Goal: Task Accomplishment & Management: Manage account settings

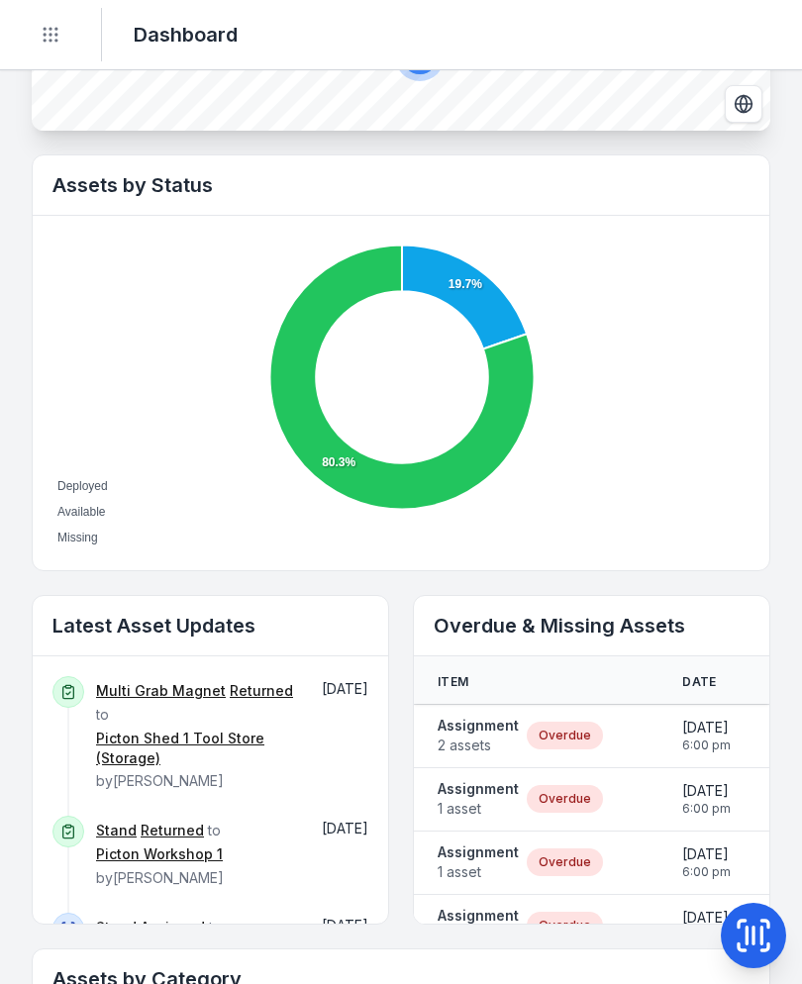
scroll to position [596, 0]
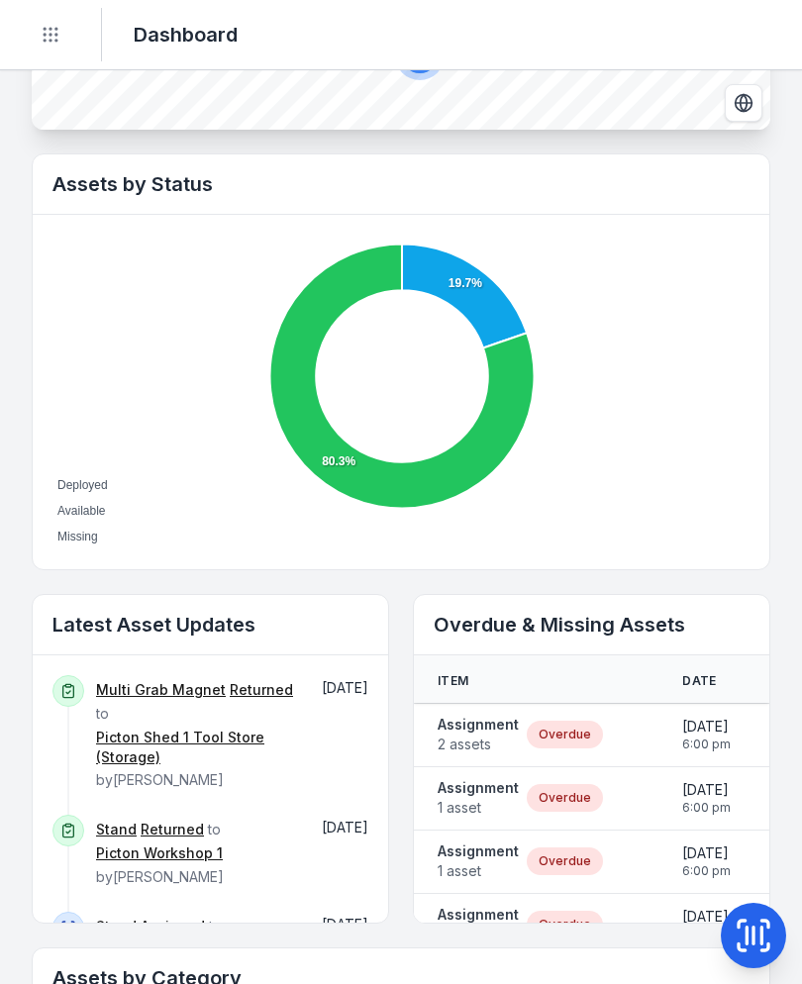
click at [481, 734] on span "2 assets" at bounding box center [477, 744] width 81 height 20
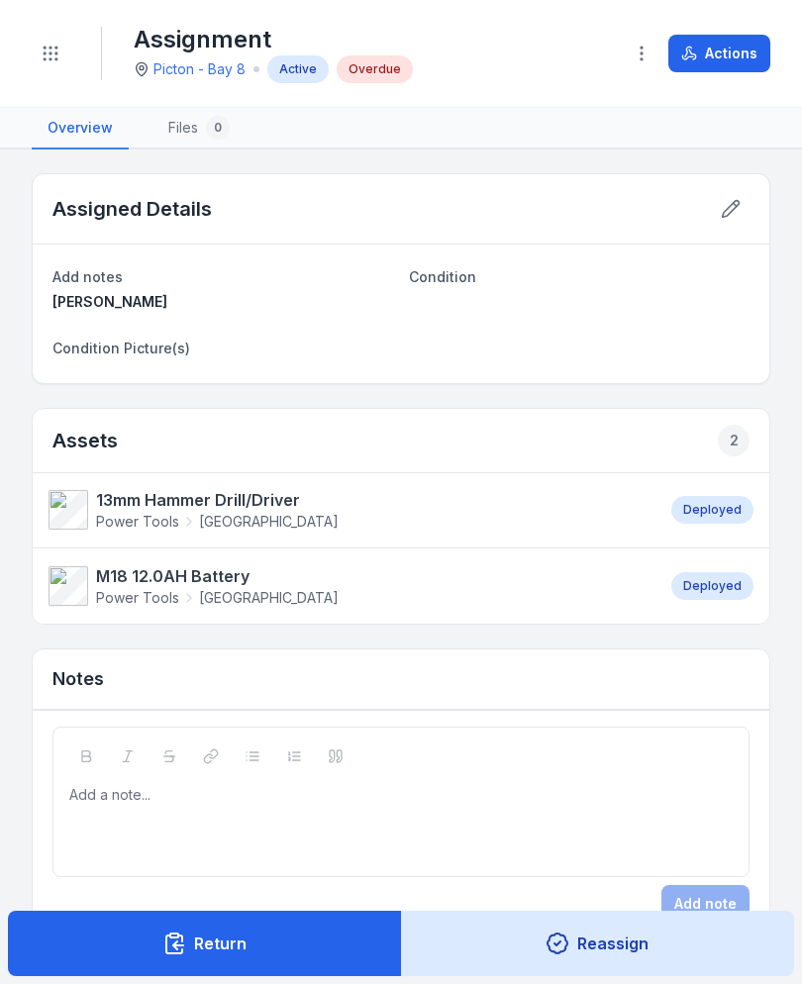
click at [736, 56] on button "Actions" at bounding box center [719, 54] width 102 height 38
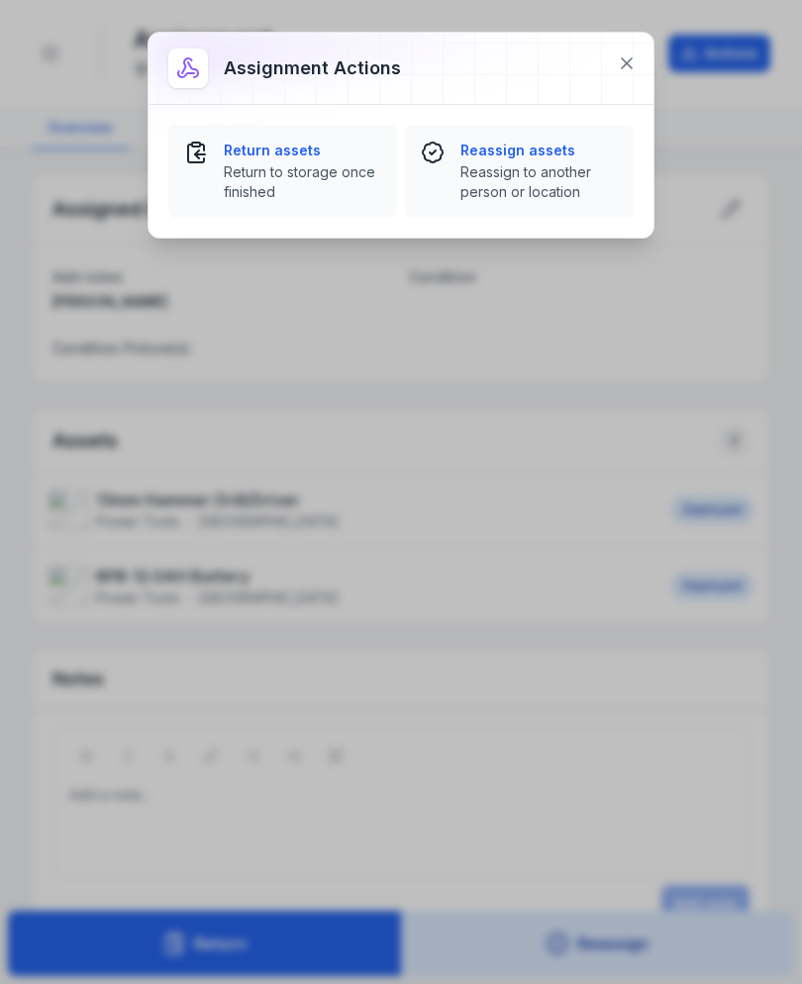
click at [317, 171] on span "Return to storage once finished" at bounding box center [302, 182] width 157 height 40
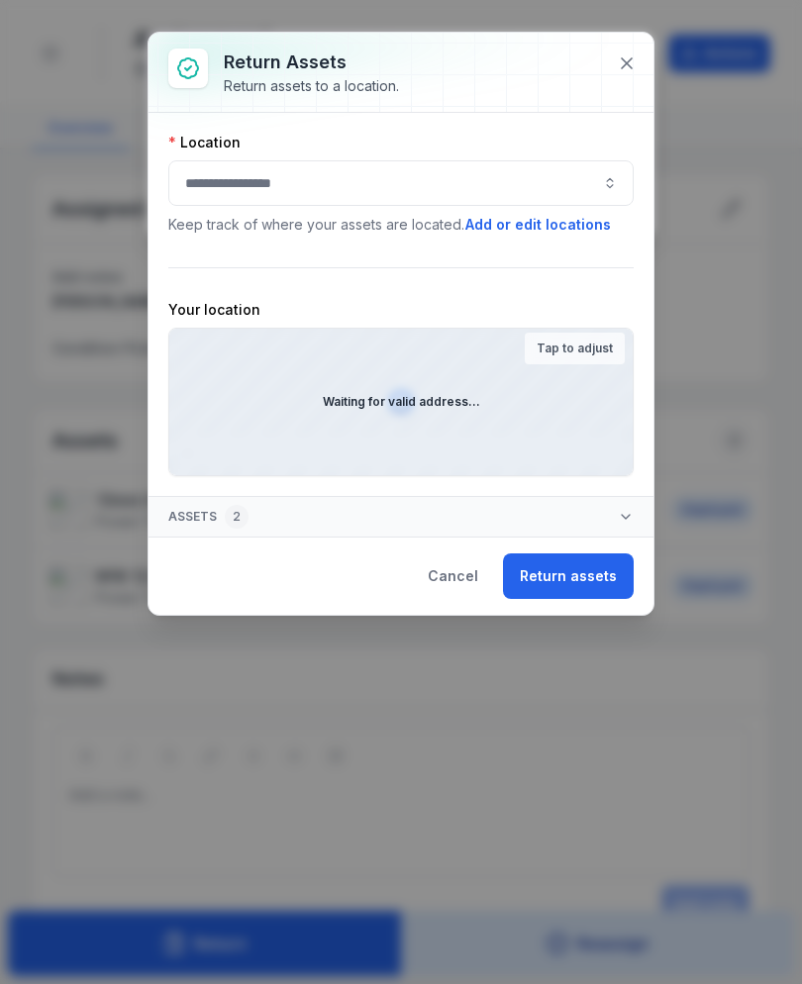
click at [515, 183] on button "button" at bounding box center [400, 183] width 465 height 46
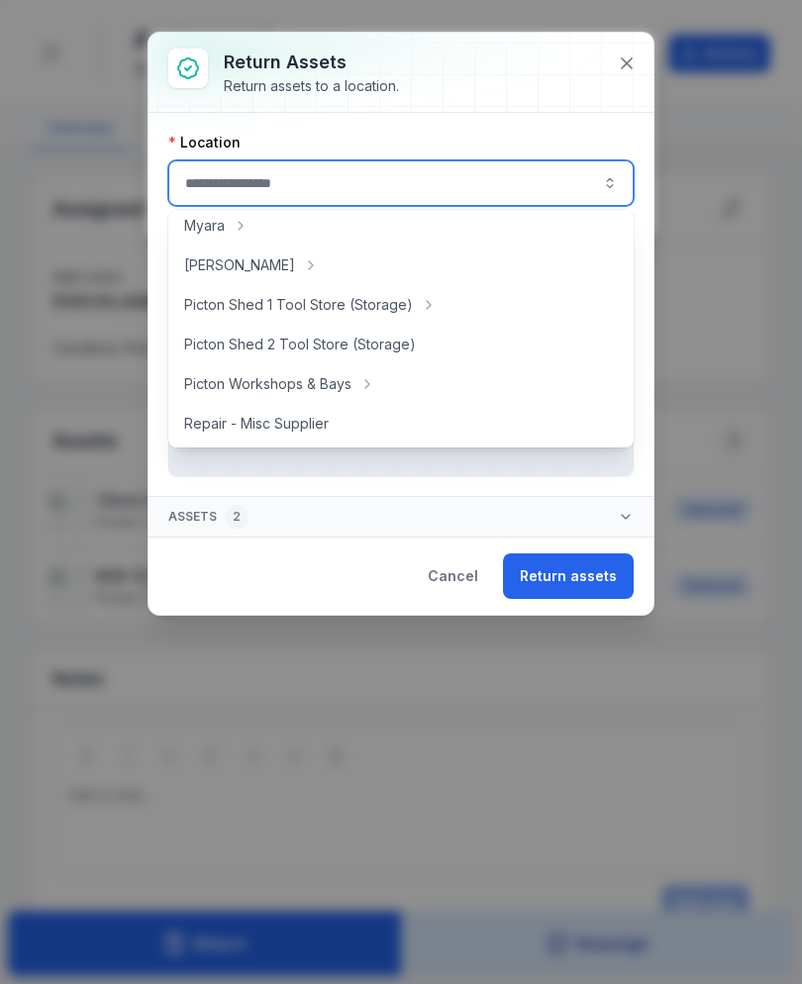
scroll to position [331, 0]
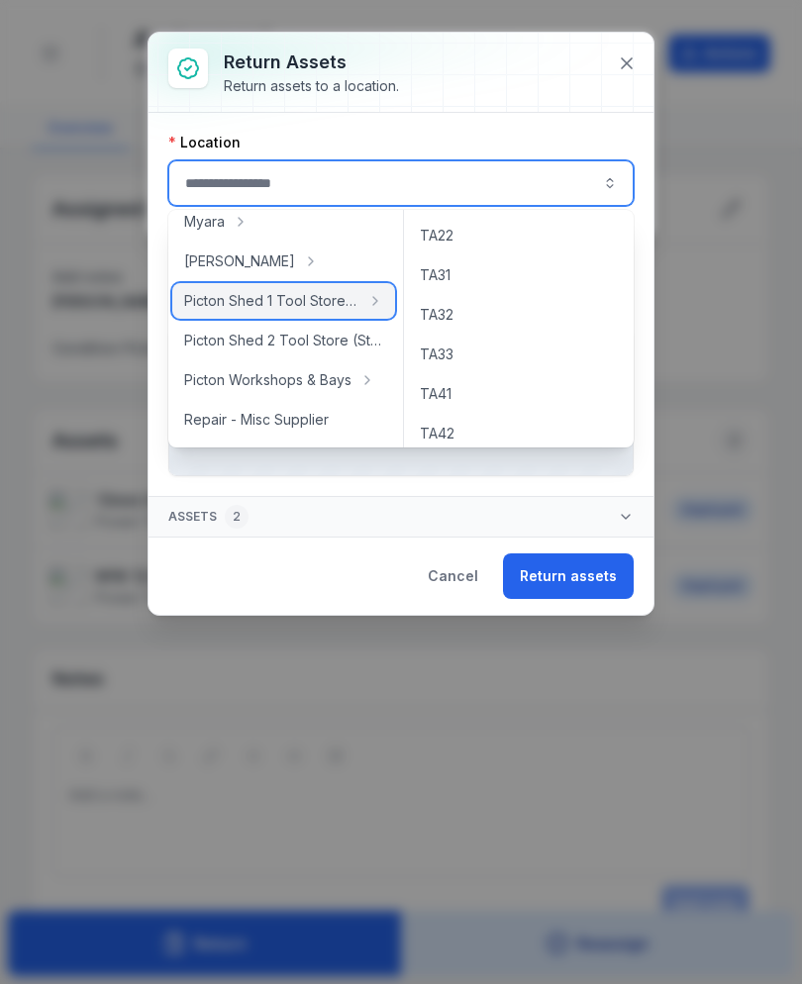
click at [334, 291] on span "Picton Shed 1 Tool Store (Storage)" at bounding box center [271, 301] width 175 height 20
type input "**********"
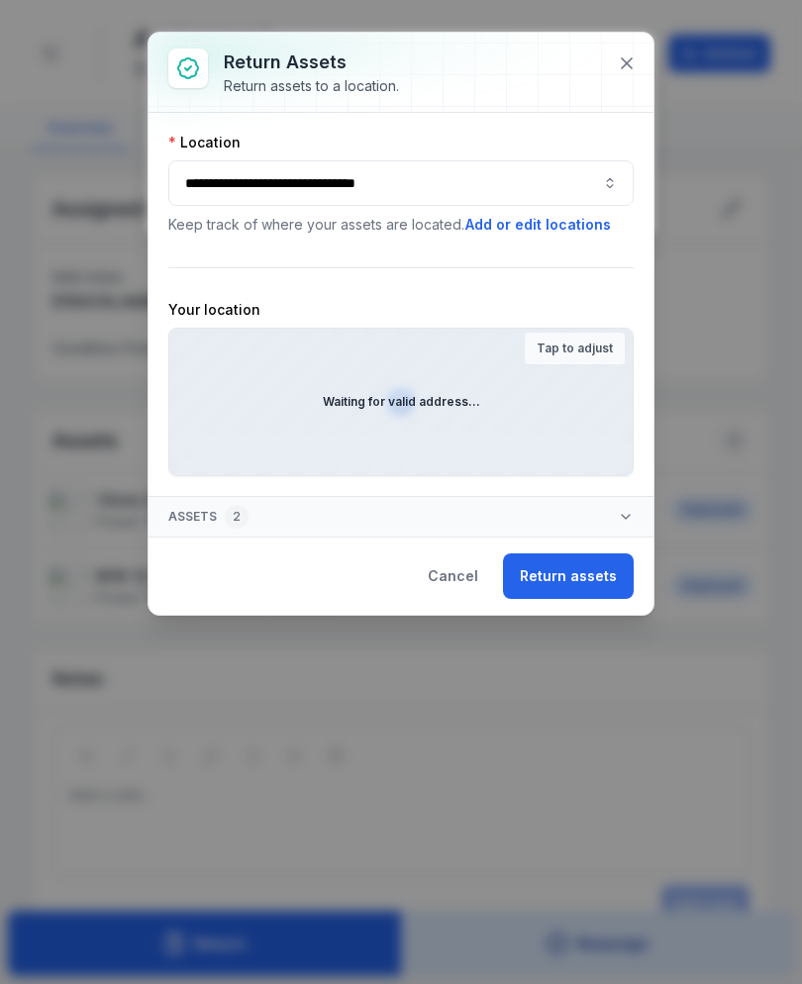
click at [580, 574] on button "Return assets" at bounding box center [568, 576] width 131 height 46
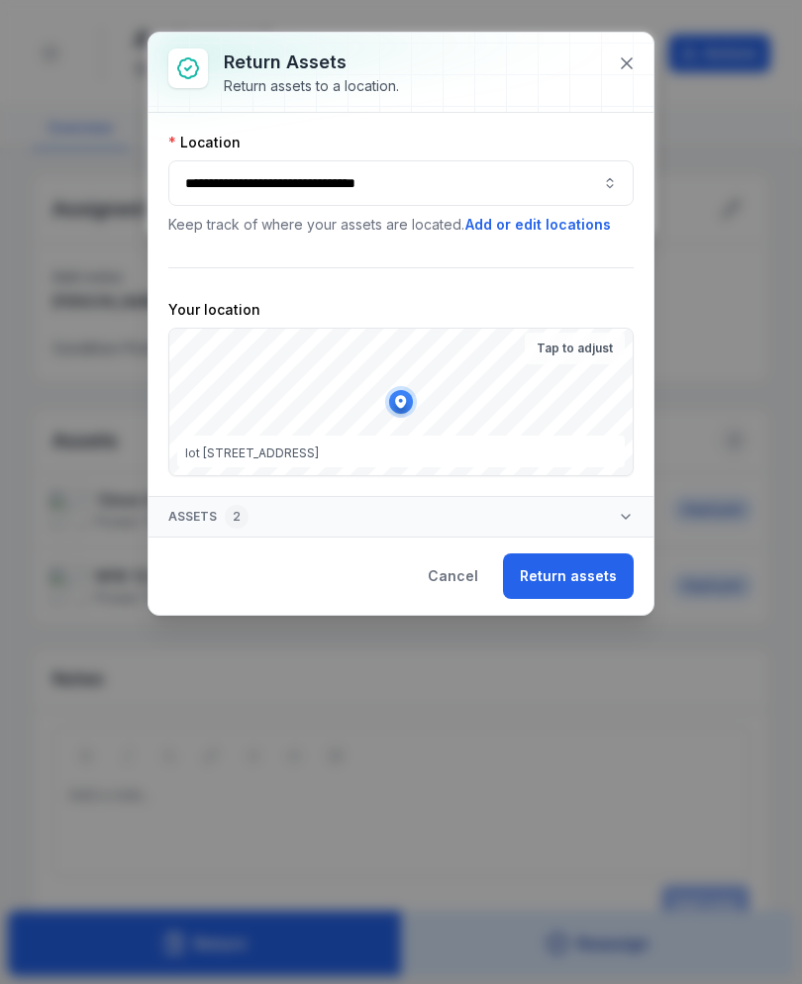
click at [594, 574] on button "Return assets" at bounding box center [568, 576] width 131 height 46
